Goal: Download file/media

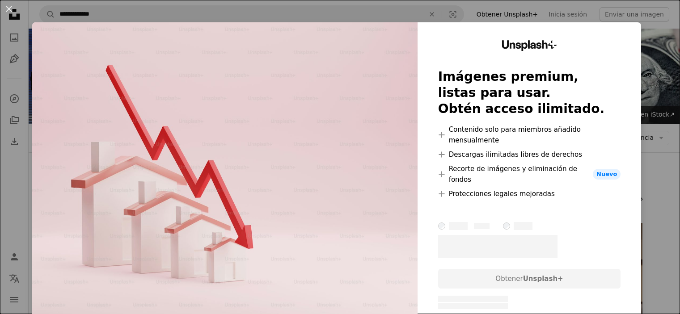
scroll to position [89, 0]
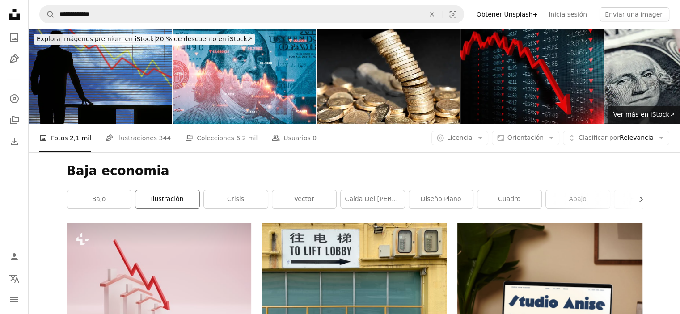
click at [160, 194] on link "ilustración" at bounding box center [167, 199] width 64 height 18
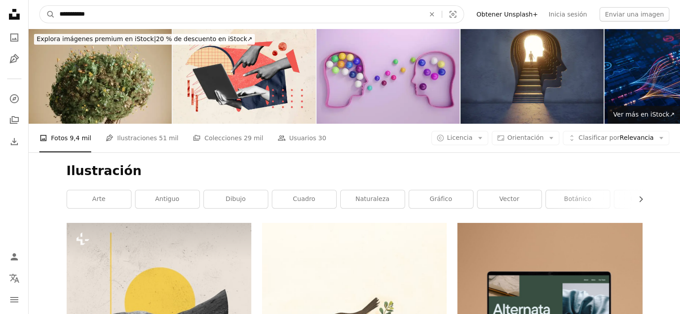
drag, startPoint x: 92, startPoint y: 13, endPoint x: 27, endPoint y: 15, distance: 65.3
type input "**********"
click at [40, 6] on button "A magnifying glass" at bounding box center [47, 14] width 15 height 17
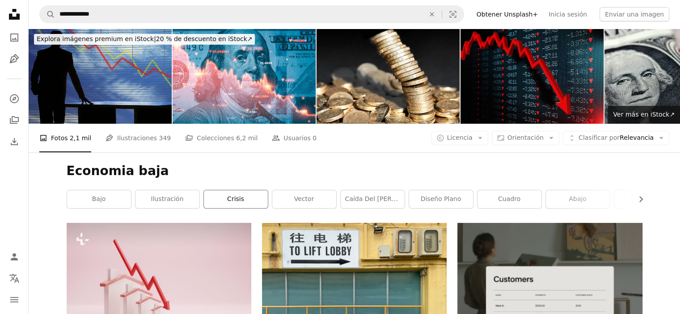
click at [237, 202] on link "crisis" at bounding box center [236, 199] width 64 height 18
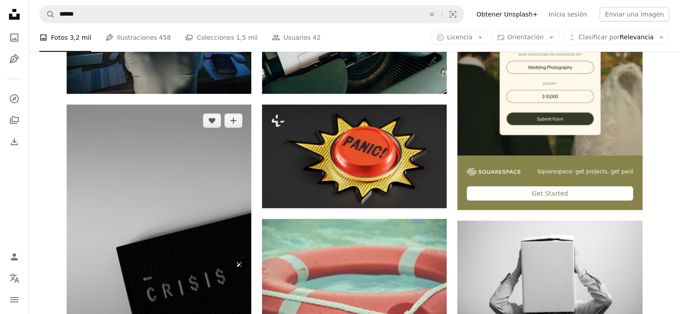
scroll to position [402, 0]
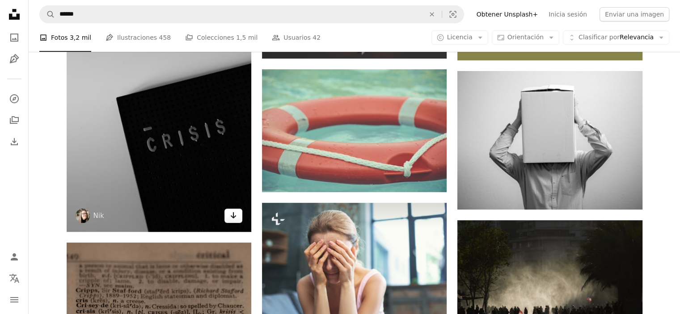
click at [231, 215] on icon "Arrow pointing down" at bounding box center [233, 215] width 7 height 11
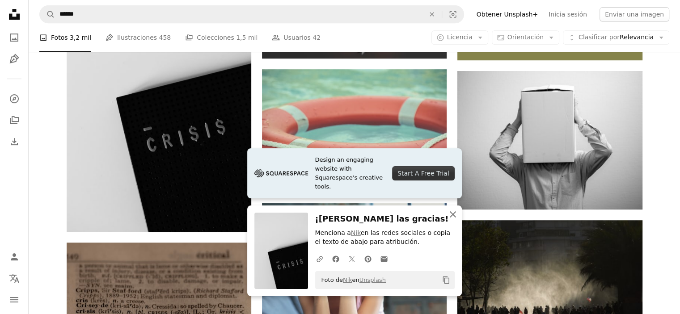
click at [450, 213] on icon "An X shape" at bounding box center [452, 214] width 11 height 11
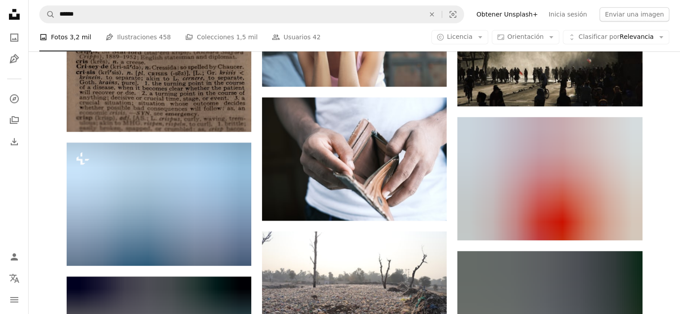
scroll to position [670, 0]
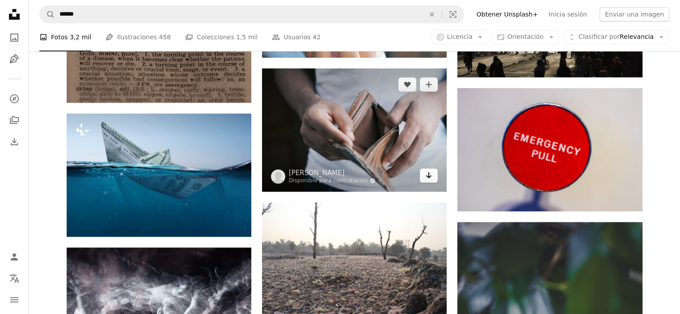
click at [429, 176] on icon "Descargar" at bounding box center [429, 175] width 6 height 6
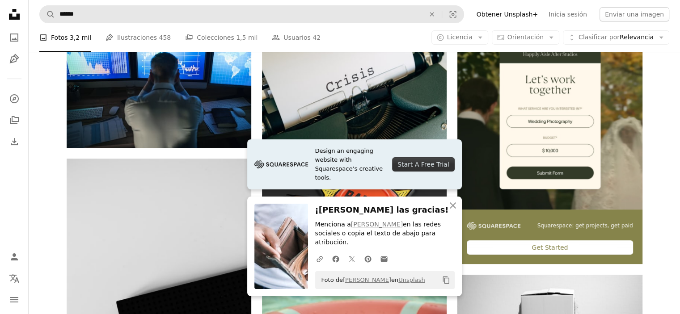
scroll to position [134, 0]
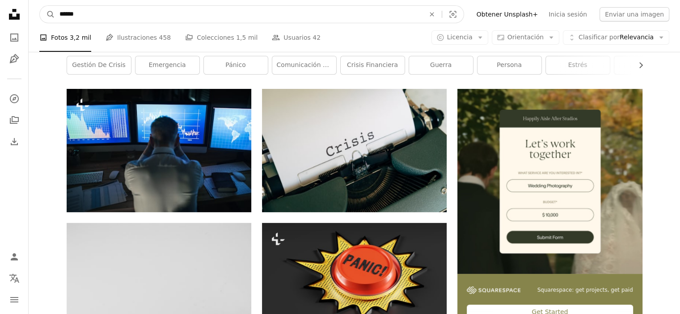
drag, startPoint x: 25, startPoint y: 17, endPoint x: 0, endPoint y: 17, distance: 24.1
type input "**********"
click at [40, 6] on button "A magnifying glass" at bounding box center [47, 14] width 15 height 17
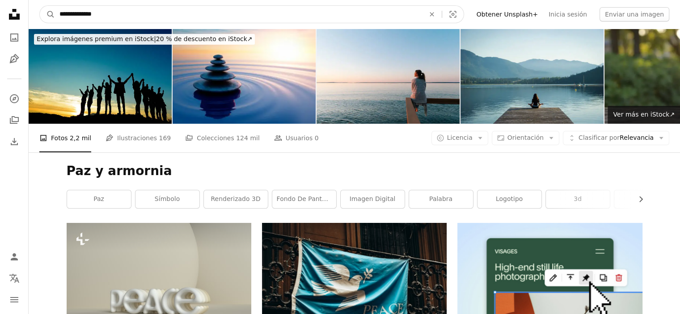
drag, startPoint x: 75, startPoint y: 14, endPoint x: 2, endPoint y: 13, distance: 72.4
type input "********"
click button "A magnifying glass" at bounding box center [47, 14] width 15 height 17
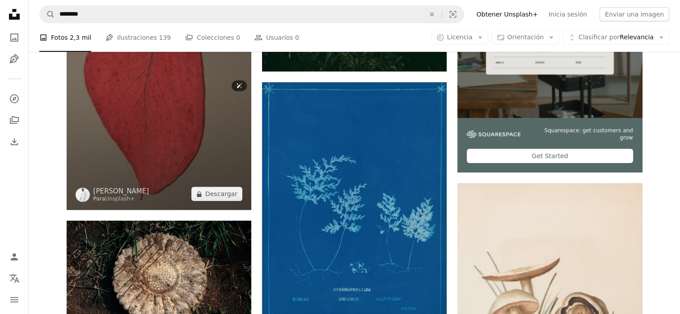
scroll to position [268, 0]
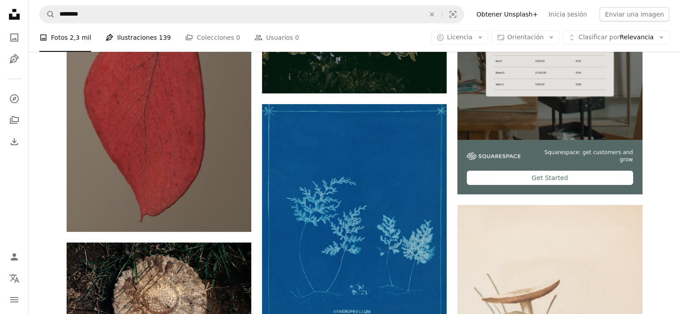
click at [131, 42] on link "Pen Tool Ilustraciones 139" at bounding box center [137, 37] width 65 height 29
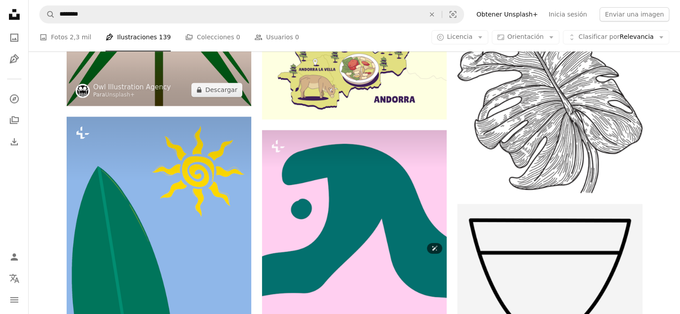
scroll to position [1072, 0]
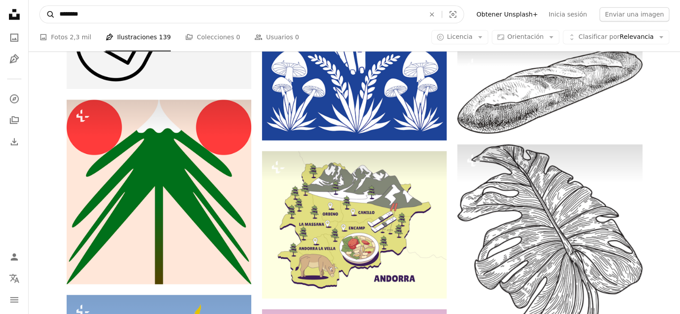
drag, startPoint x: 98, startPoint y: 12, endPoint x: 50, endPoint y: 13, distance: 47.8
click at [50, 13] on form "A magnifying glass ******** An X shape Visual search" at bounding box center [251, 14] width 424 height 18
type input "**********"
click at [40, 6] on button "A magnifying glass" at bounding box center [47, 14] width 15 height 17
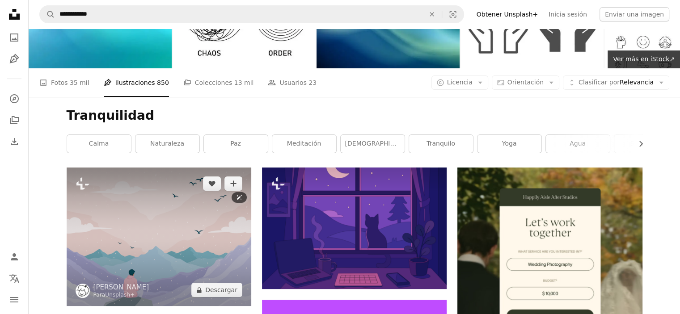
scroll to position [89, 0]
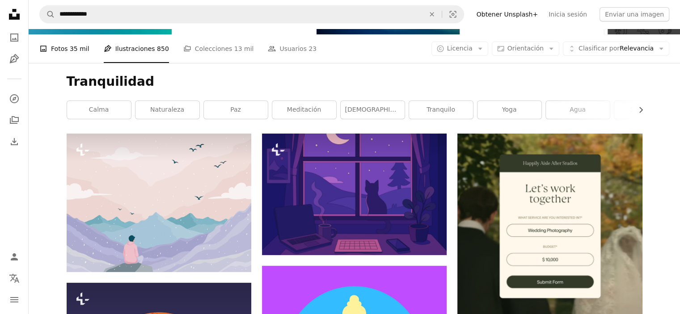
click at [57, 52] on link "A photo Fotos 35 mil" at bounding box center [64, 48] width 50 height 29
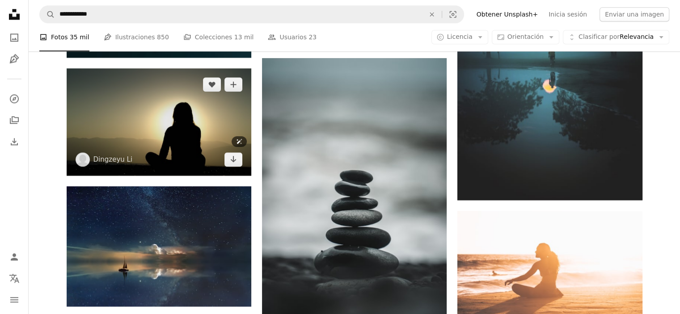
scroll to position [1072, 0]
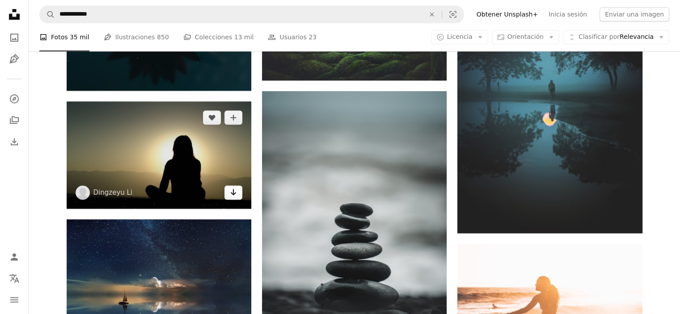
click at [236, 190] on icon "Arrow pointing down" at bounding box center [233, 192] width 7 height 11
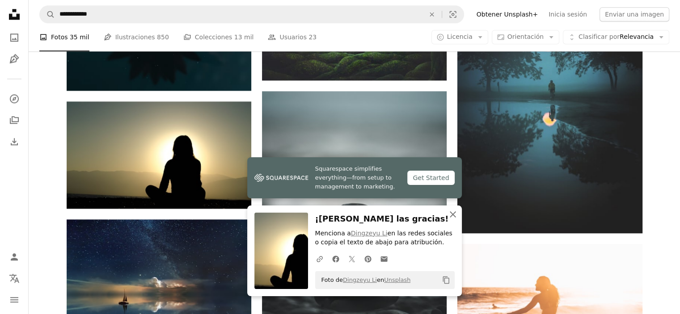
click at [450, 212] on icon "button" at bounding box center [453, 214] width 6 height 6
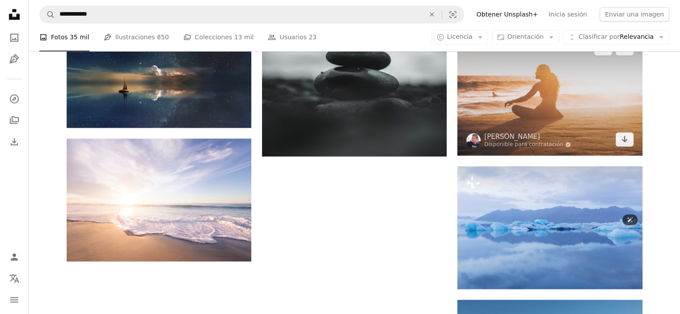
scroll to position [1251, 0]
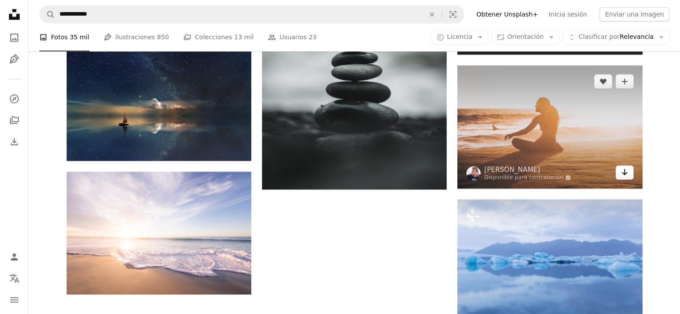
click at [625, 173] on icon "Descargar" at bounding box center [624, 172] width 6 height 6
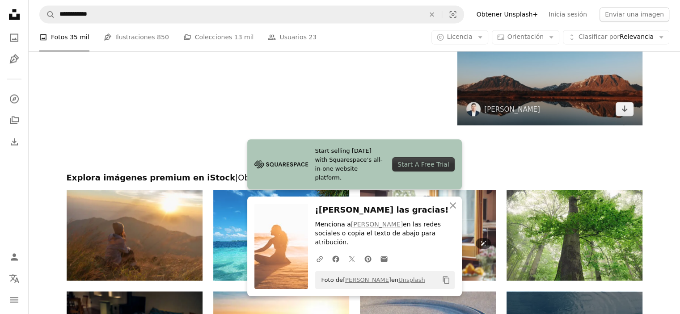
scroll to position [1653, 0]
